Goal: Information Seeking & Learning: Find specific fact

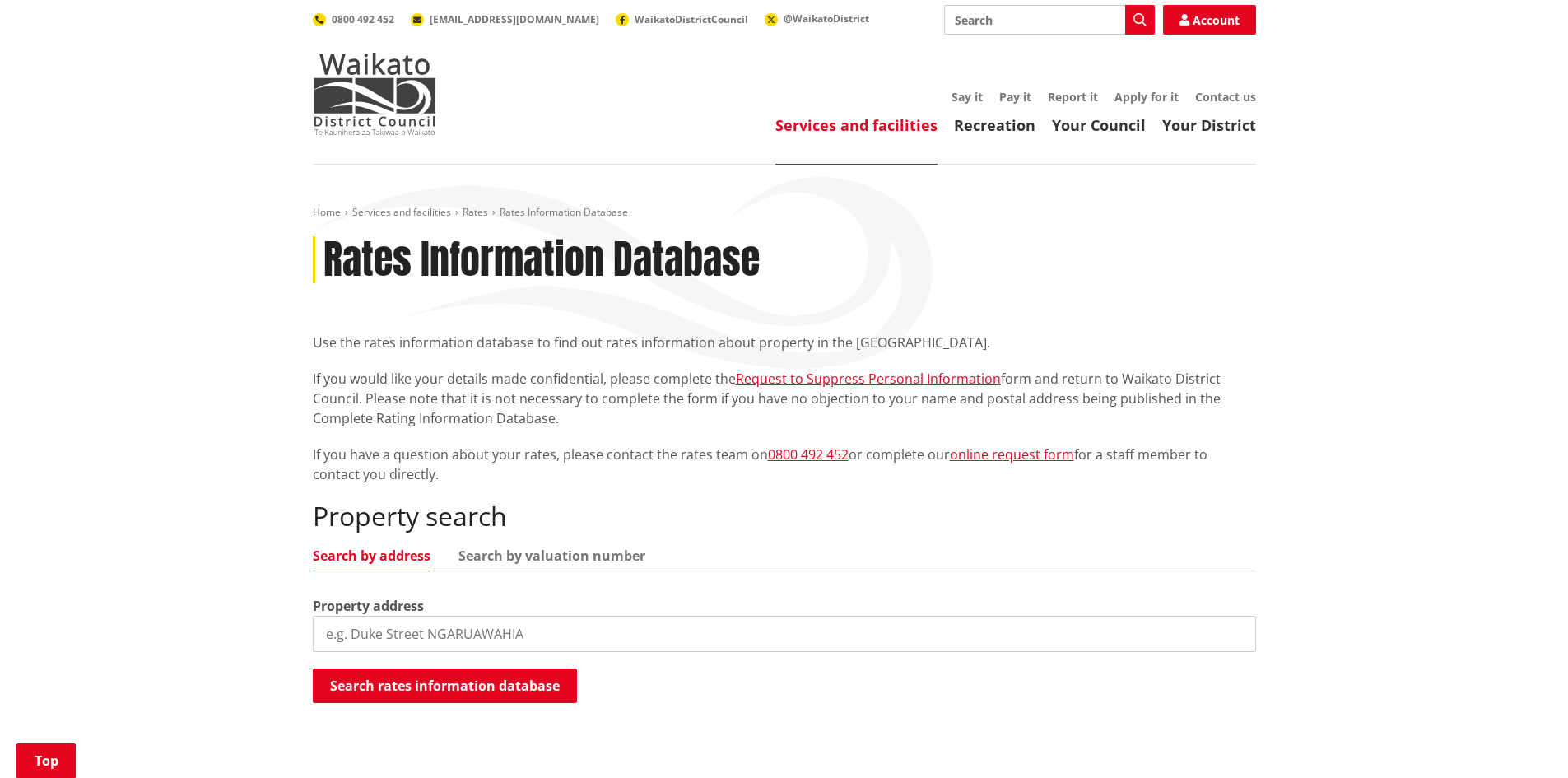
scroll to position [247, 0]
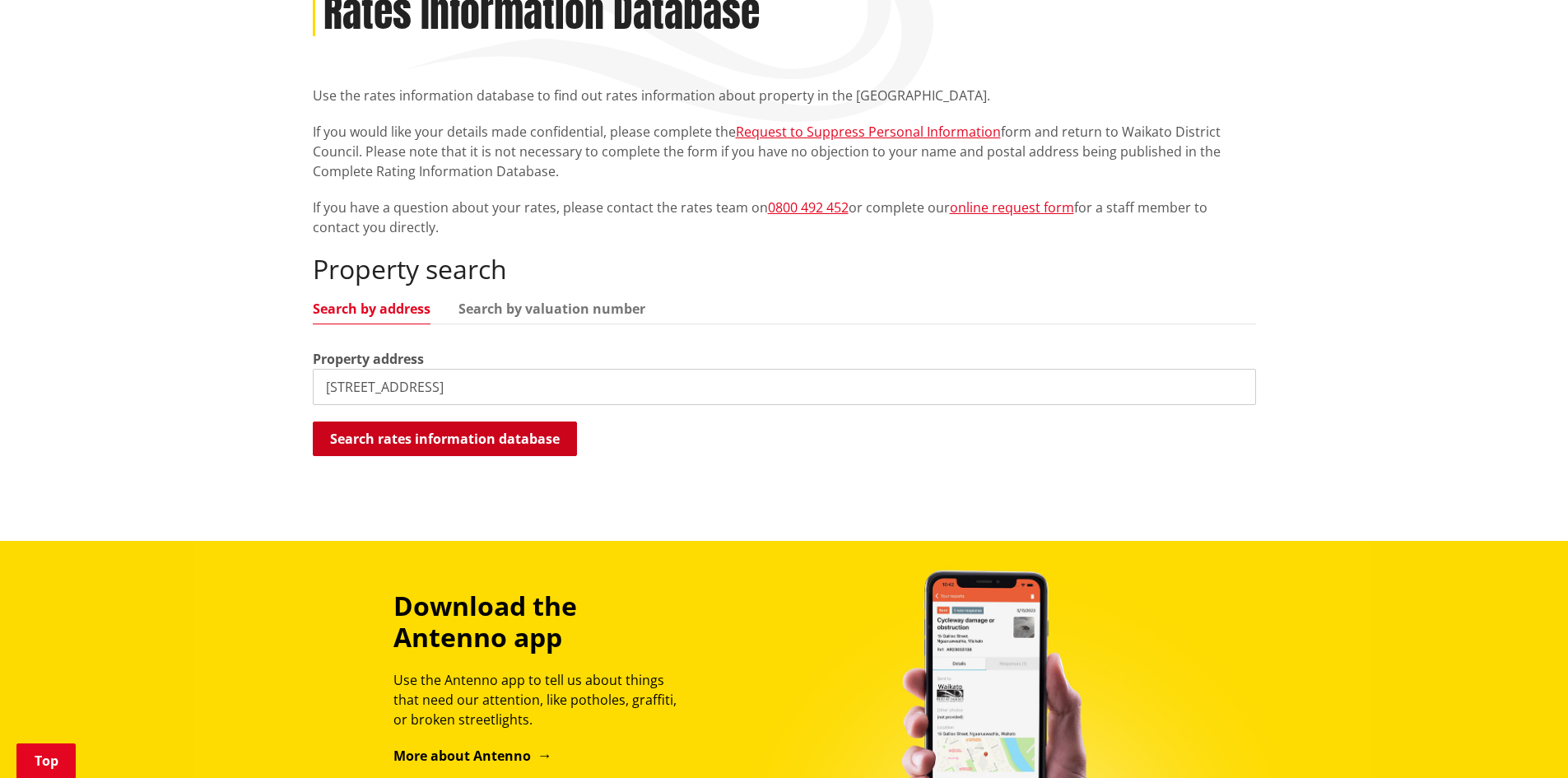
type input "46 Durham street"
click at [480, 422] on button "Search rates information database" at bounding box center [444, 438] width 264 height 35
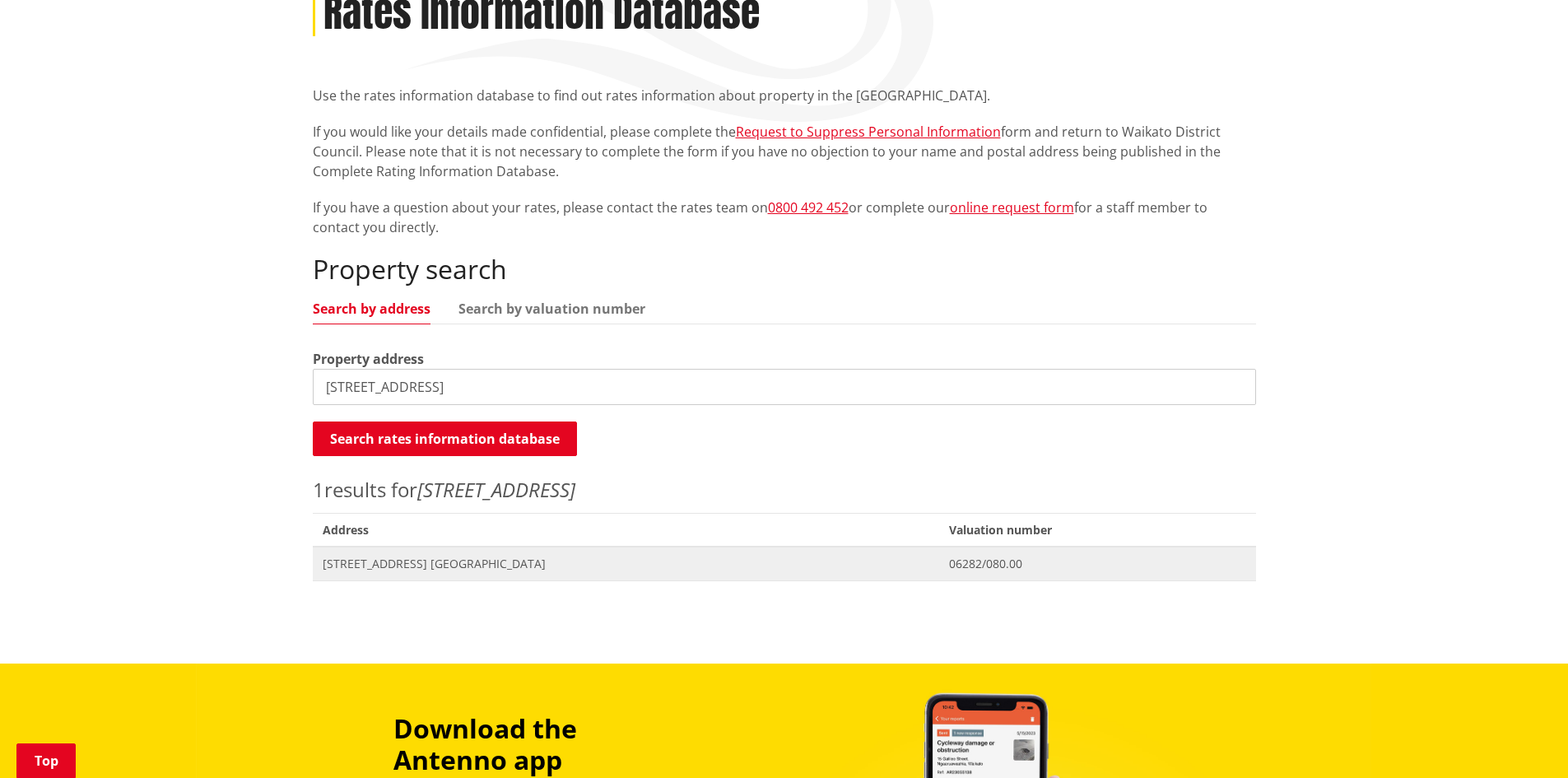
click at [427, 554] on span "Address 46 Durham Street NGARUAWAHIA" at bounding box center [626, 563] width 627 height 34
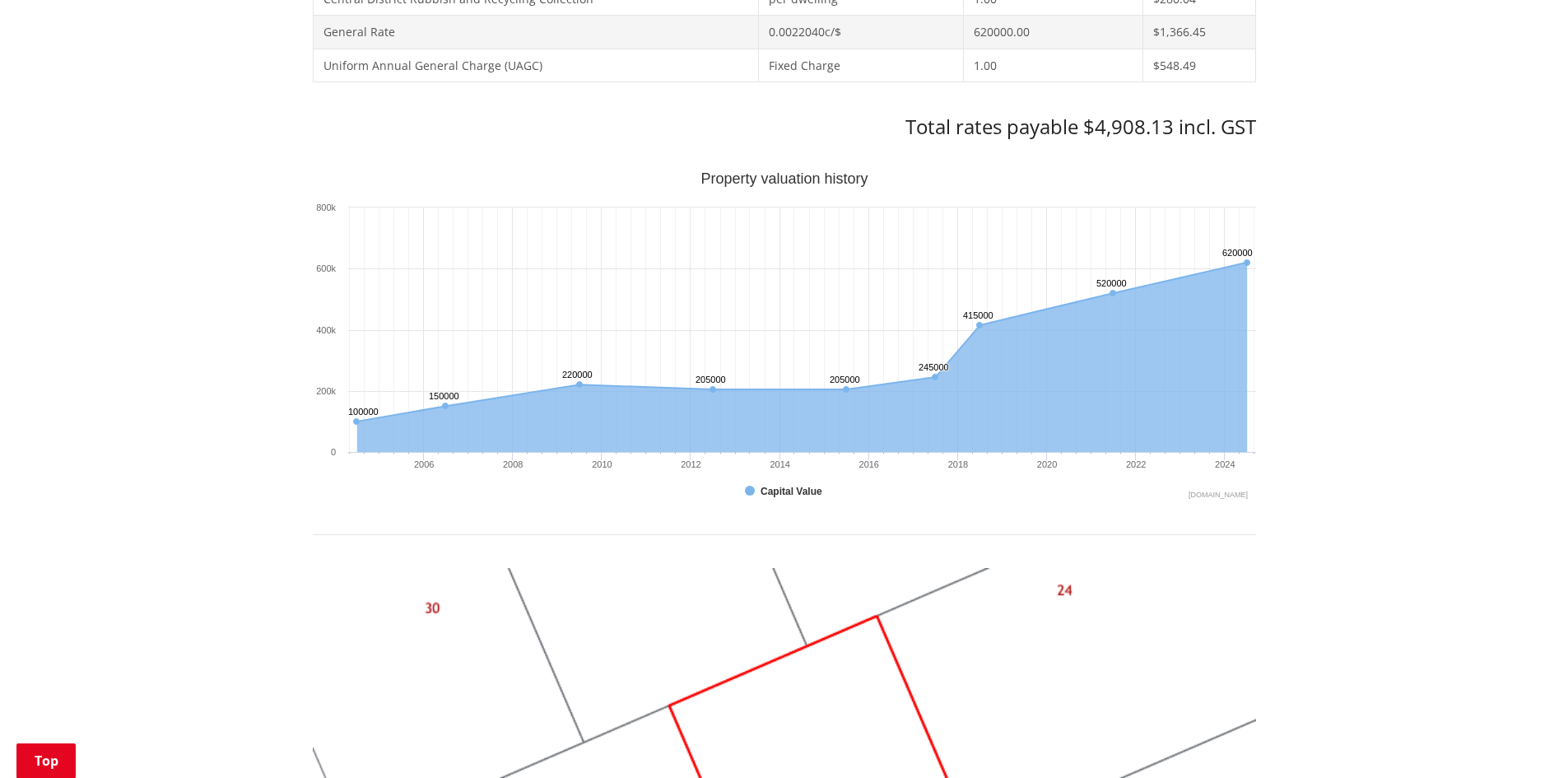
scroll to position [576, 0]
